Goal: Task Accomplishment & Management: Manage account settings

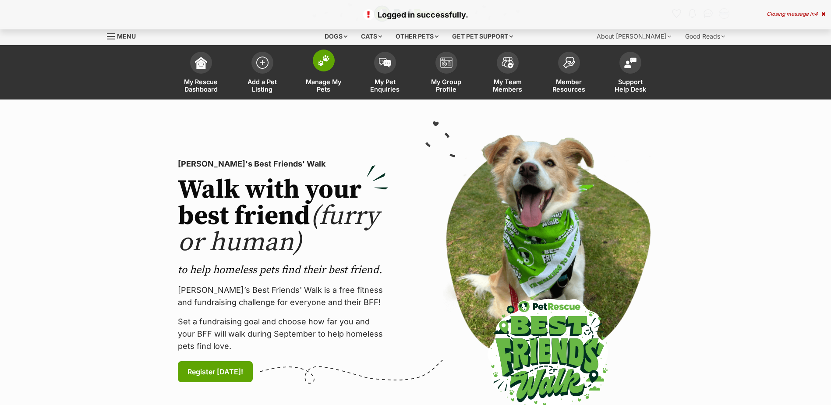
click at [336, 67] on link "Manage My Pets" at bounding box center [323, 73] width 61 height 52
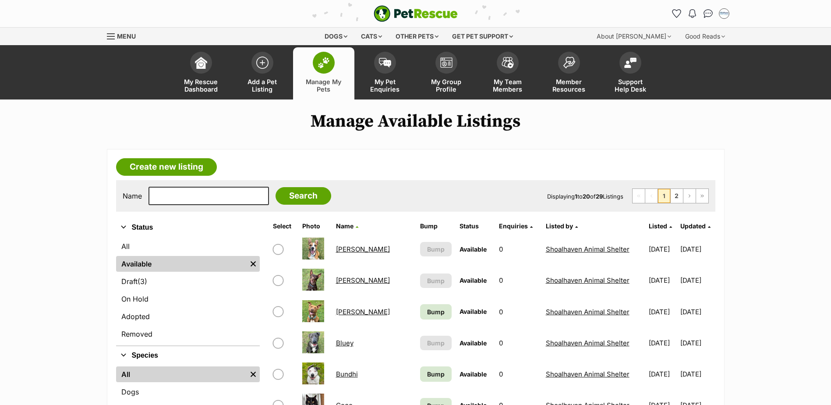
click at [343, 249] on link "Alfie" at bounding box center [363, 249] width 54 height 8
click at [351, 280] on link "Billie Jean" at bounding box center [363, 280] width 54 height 8
click at [350, 310] on td "Billy" at bounding box center [374, 312] width 83 height 30
click at [344, 314] on link "Billy" at bounding box center [363, 312] width 54 height 8
click at [164, 273] on link "Draft (3) Items" at bounding box center [188, 281] width 144 height 16
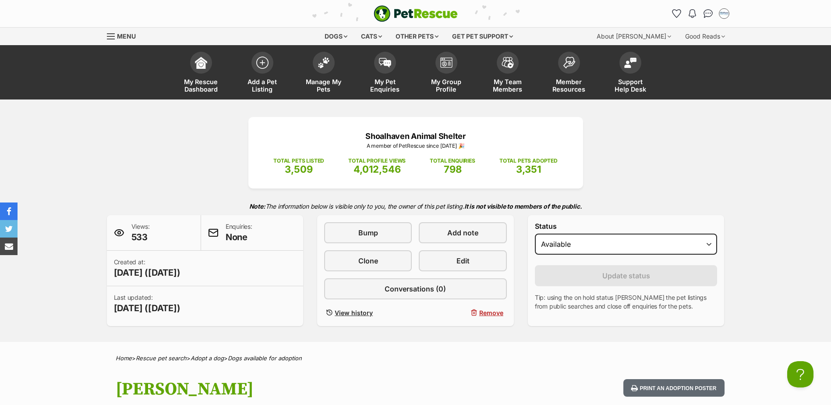
scroll to position [0, 7]
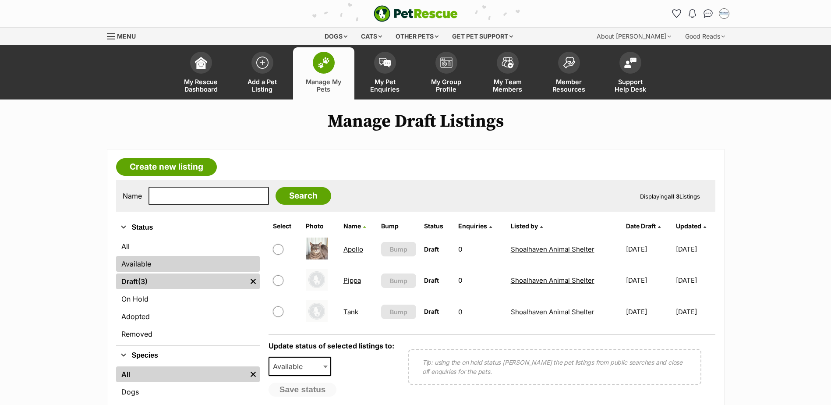
click at [167, 265] on link "Available" at bounding box center [188, 264] width 144 height 16
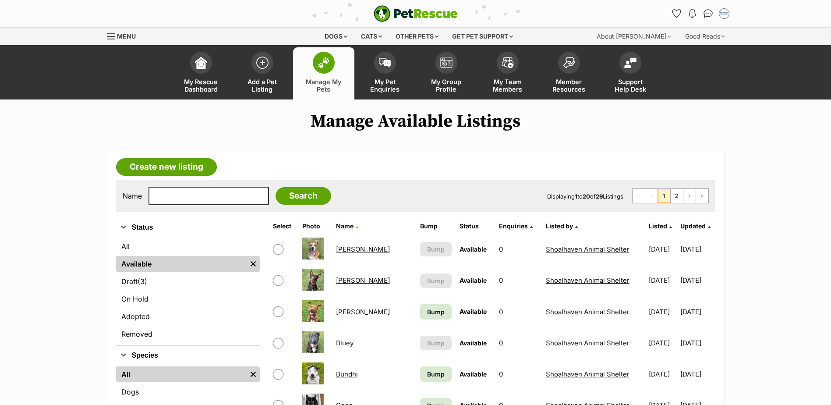
click at [350, 378] on link "Bundhi" at bounding box center [347, 374] width 22 height 8
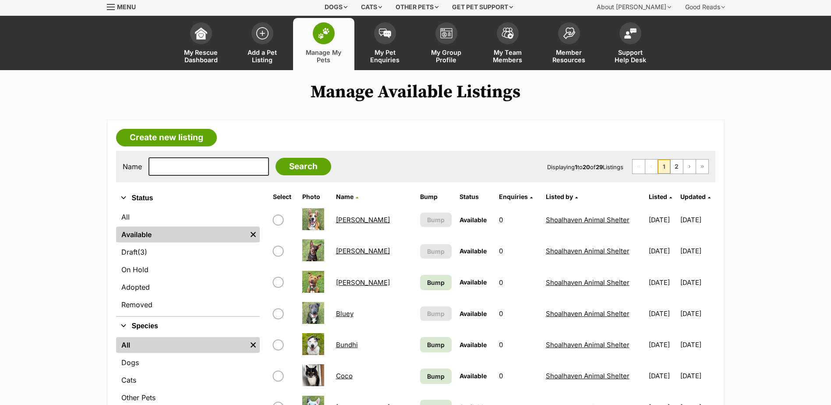
scroll to position [88, 0]
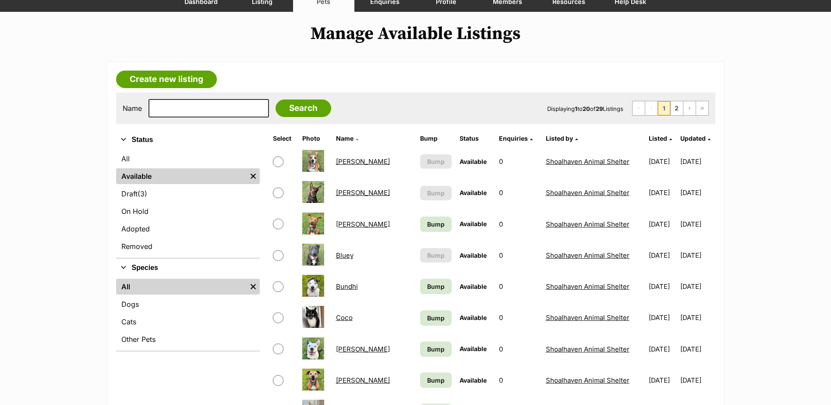
click at [348, 256] on link "Bluey" at bounding box center [345, 255] width 18 height 8
click at [345, 316] on link "Coco" at bounding box center [344, 317] width 17 height 8
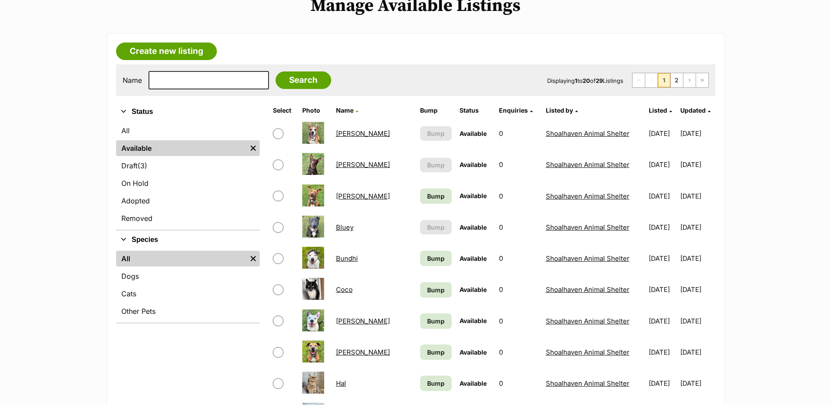
scroll to position [131, 0]
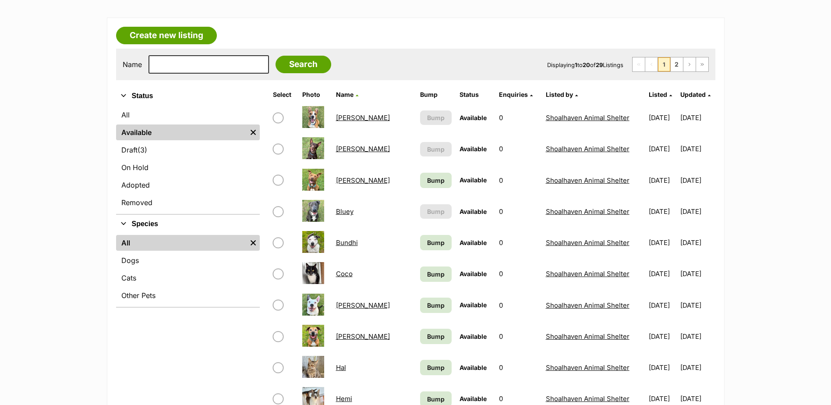
click at [342, 305] on link "Dale" at bounding box center [363, 305] width 54 height 8
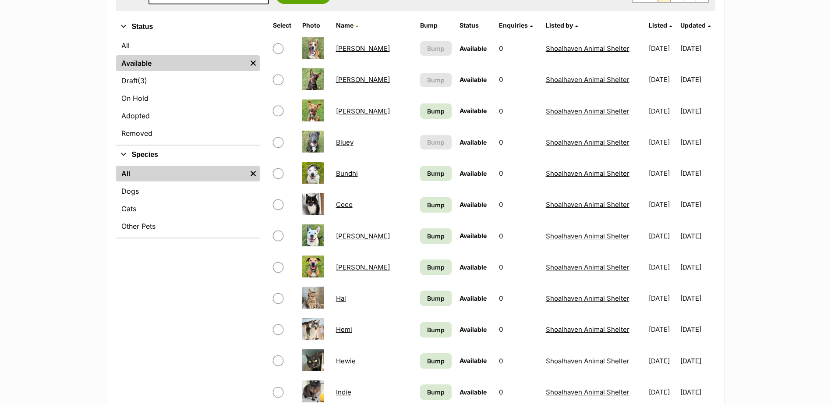
scroll to position [219, 0]
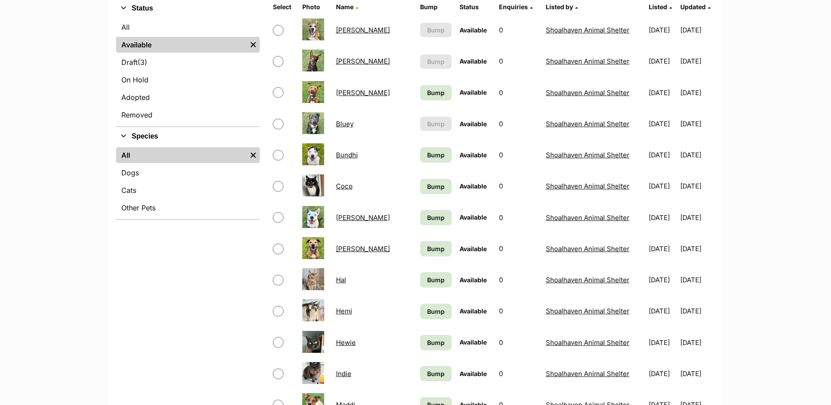
click at [339, 249] on link "Felix" at bounding box center [363, 249] width 54 height 8
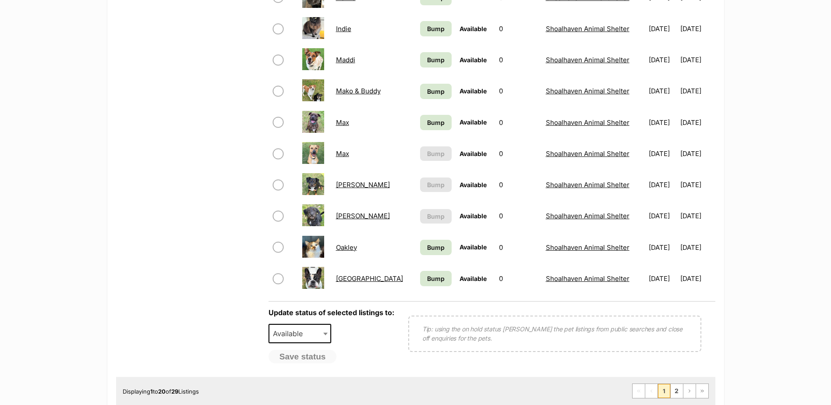
scroll to position [613, 0]
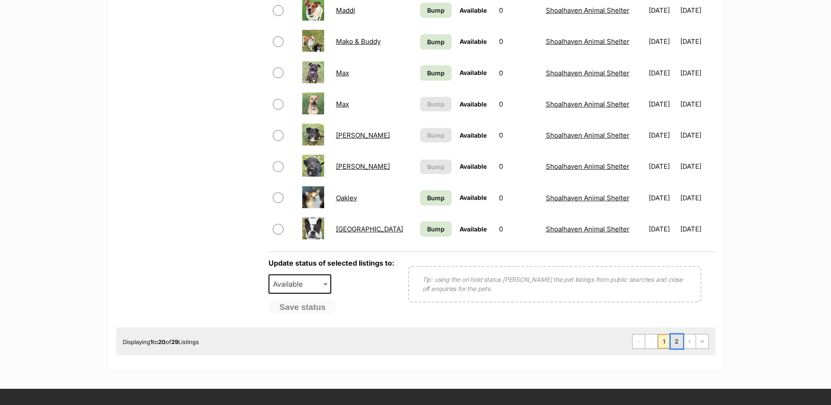
click at [679, 337] on link "2" at bounding box center [677, 341] width 12 height 14
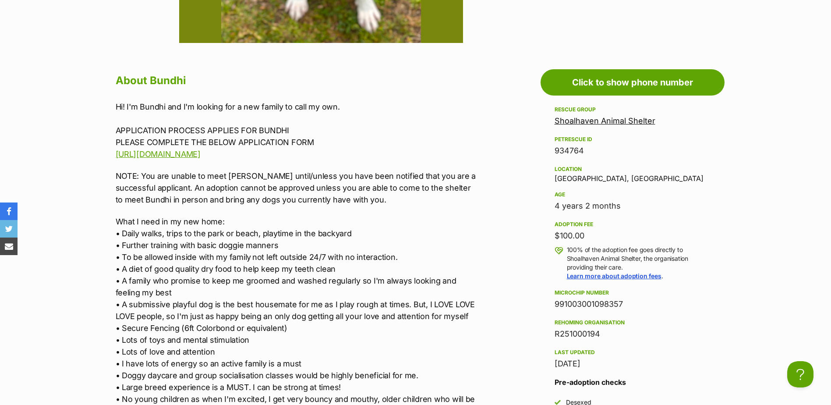
scroll to position [570, 0]
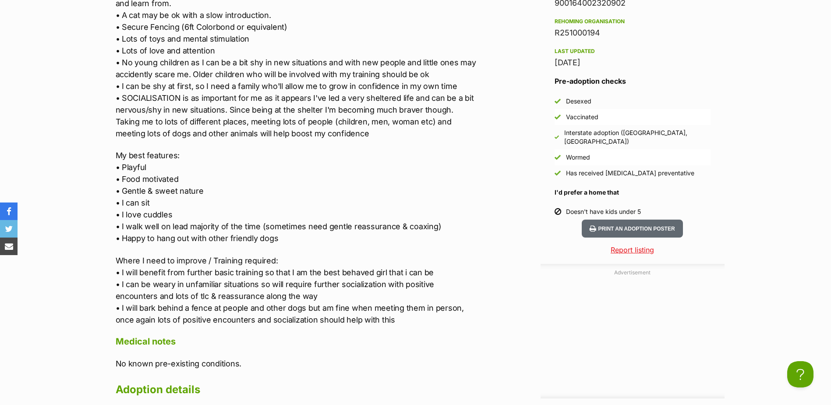
scroll to position [1008, 0]
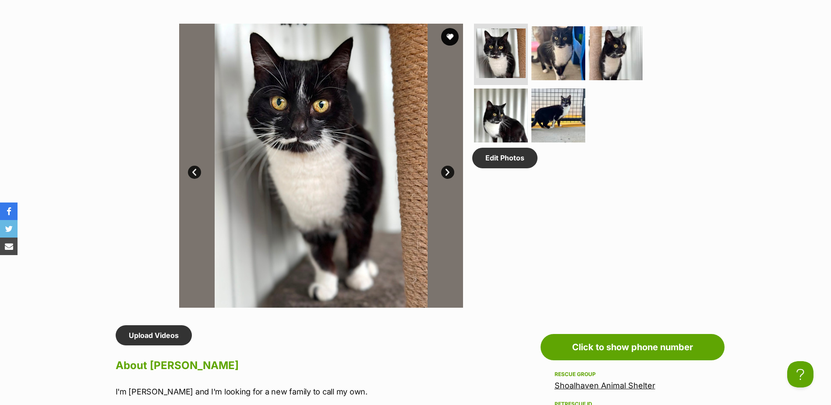
scroll to position [351, 0]
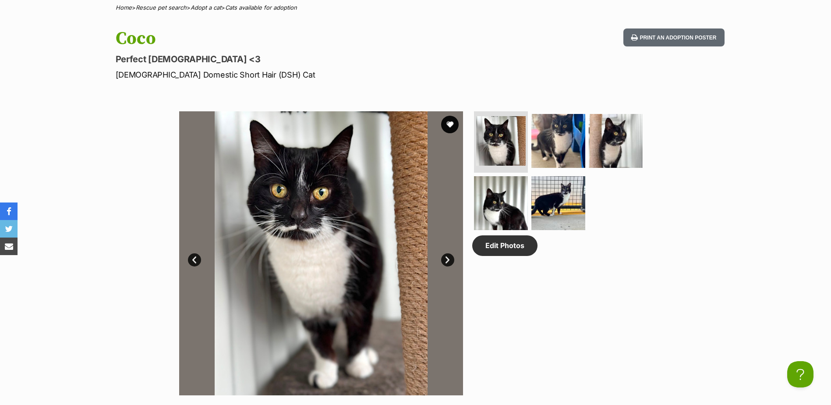
click at [443, 255] on link "Next" at bounding box center [447, 259] width 13 height 13
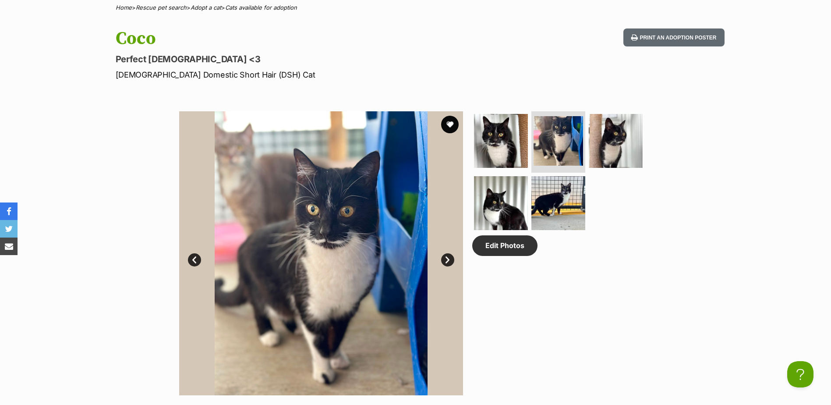
click at [443, 255] on link "Next" at bounding box center [447, 259] width 13 height 13
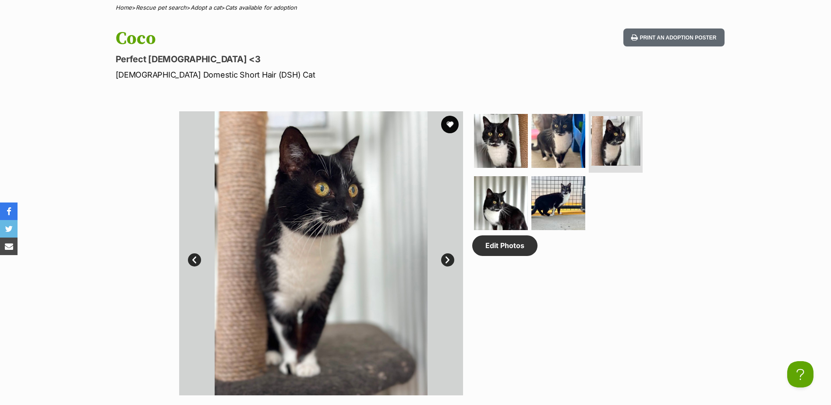
click at [443, 258] on link "Next" at bounding box center [447, 259] width 13 height 13
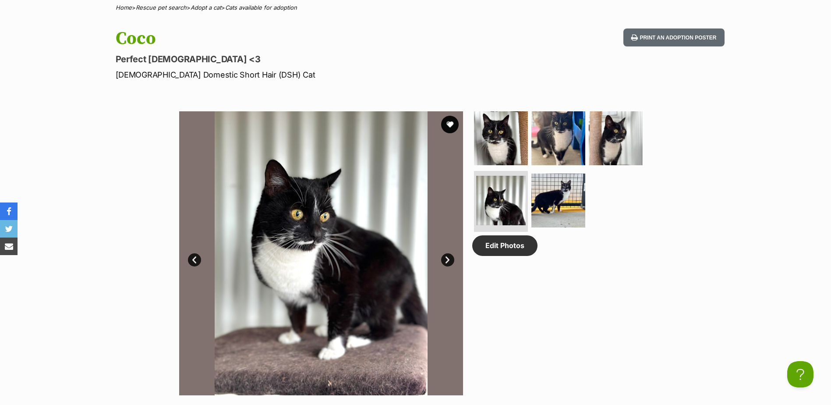
click at [443, 258] on link "Next" at bounding box center [447, 259] width 13 height 13
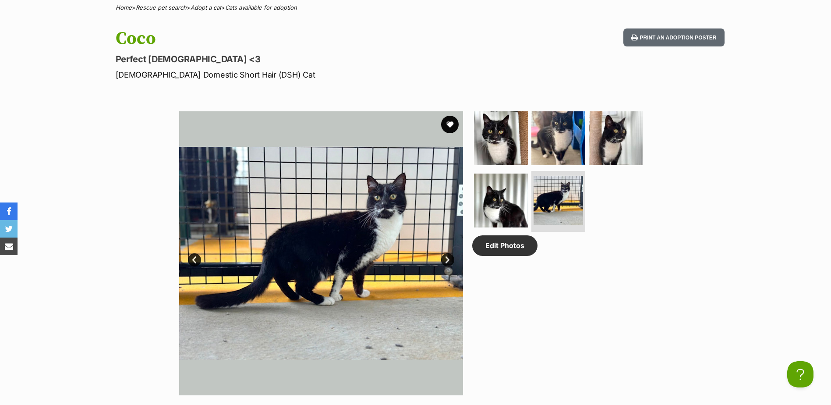
click at [443, 258] on link "Next" at bounding box center [447, 259] width 13 height 13
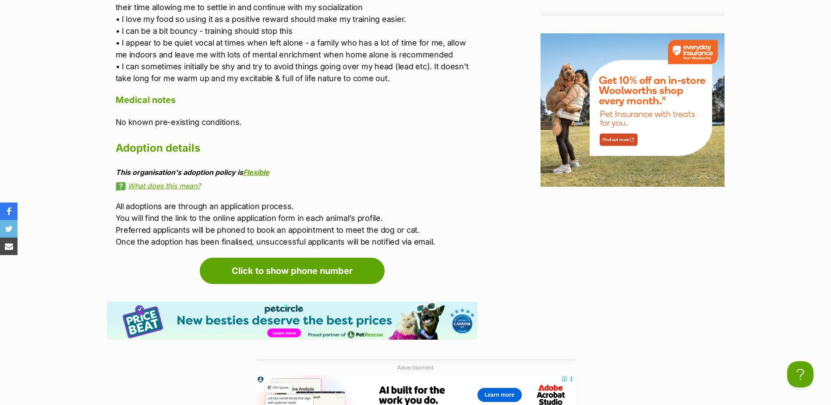
scroll to position [1227, 0]
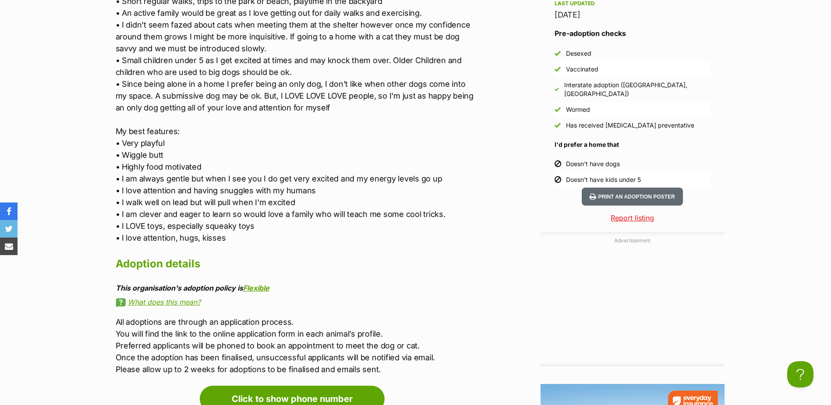
scroll to position [876, 0]
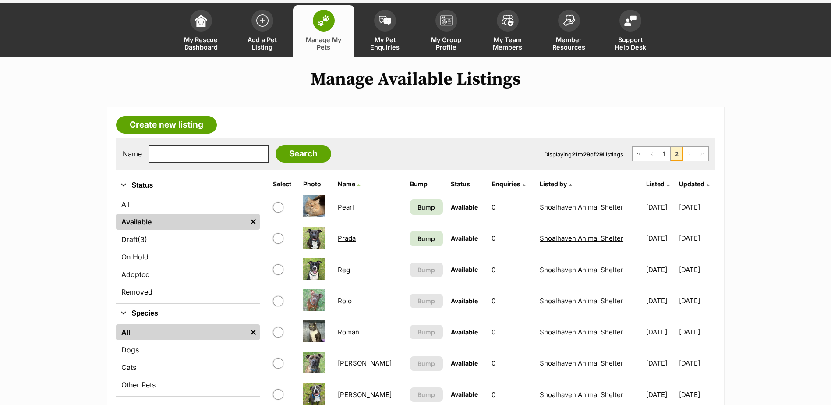
scroll to position [175, 0]
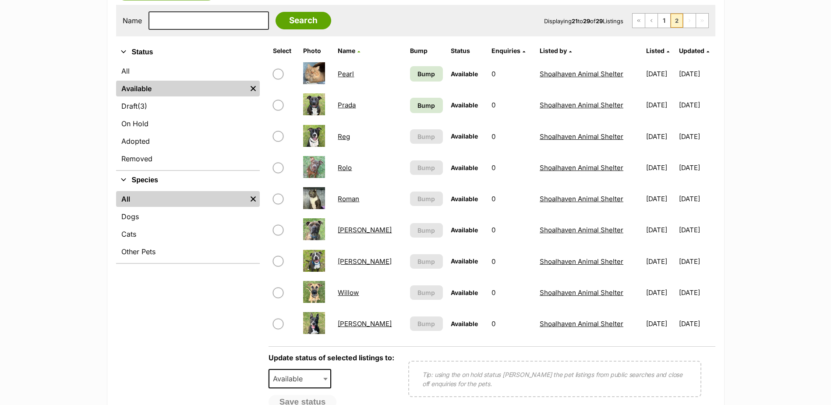
click at [352, 295] on link "Willow" at bounding box center [348, 292] width 21 height 8
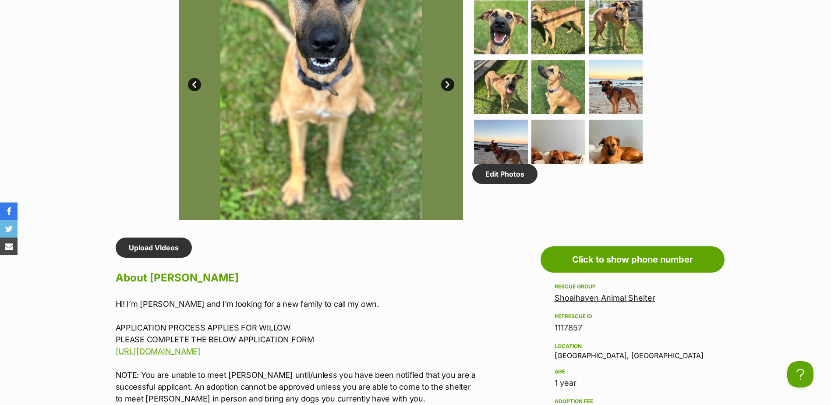
scroll to position [351, 0]
